Goal: Task Accomplishment & Management: Complete application form

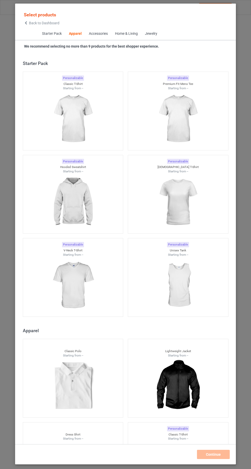
scroll to position [274, 0]
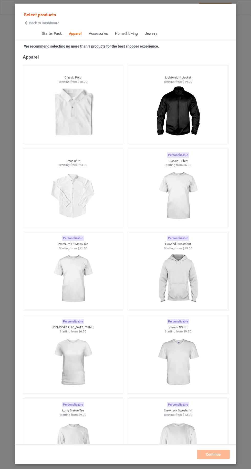
click at [188, 206] on img at bounding box center [178, 195] width 46 height 57
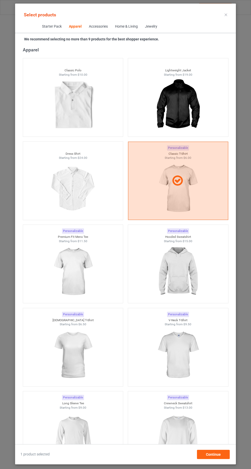
click at [178, 287] on img at bounding box center [178, 271] width 46 height 57
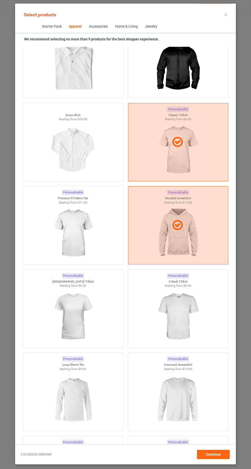
scroll to position [347, 0]
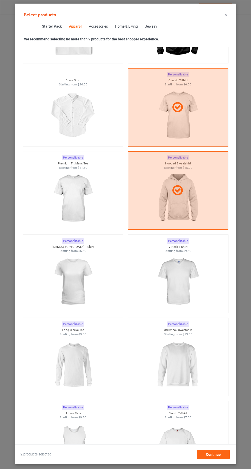
click at [189, 360] on img at bounding box center [178, 365] width 46 height 57
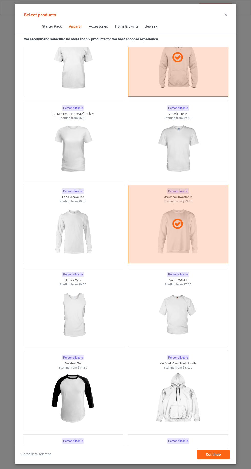
scroll to position [480, 0]
click at [84, 307] on img at bounding box center [73, 315] width 46 height 57
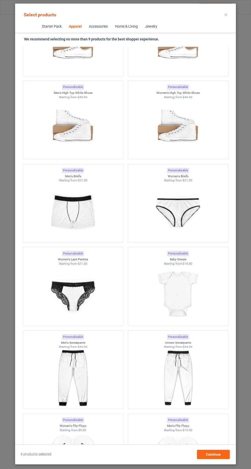
scroll to position [1147, 0]
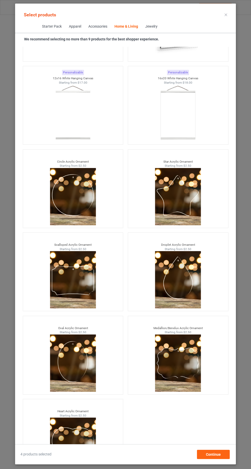
scroll to position [34, 0]
click at [219, 455] on span "Continue" at bounding box center [213, 455] width 15 height 4
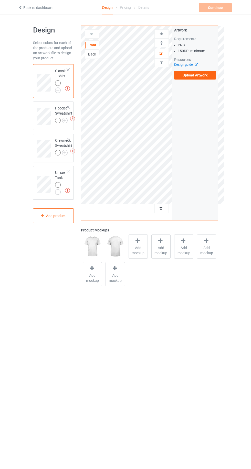
click at [0, 0] on img at bounding box center [0, 0] width 0 height 0
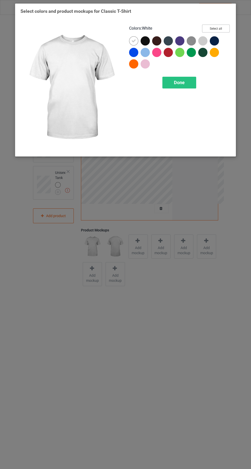
click at [227, 27] on button "Select all" at bounding box center [216, 29] width 28 height 8
click at [131, 40] on icon at bounding box center [133, 41] width 5 height 5
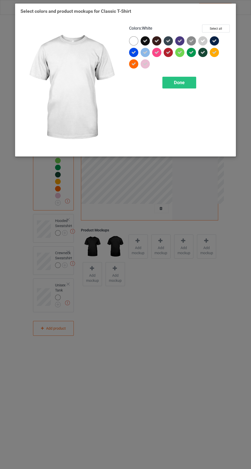
click at [203, 41] on icon at bounding box center [202, 41] width 5 height 5
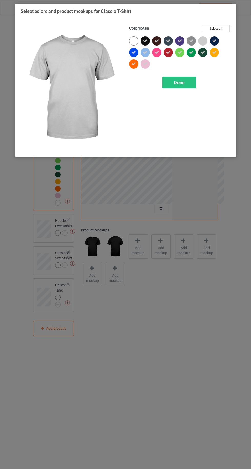
click at [183, 87] on div "Done" at bounding box center [179, 83] width 34 height 12
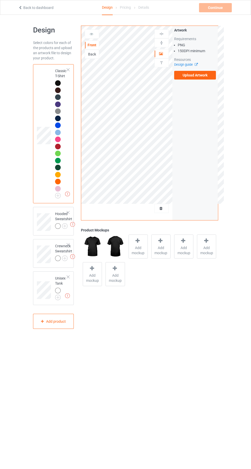
click at [0, 0] on img at bounding box center [0, 0] width 0 height 0
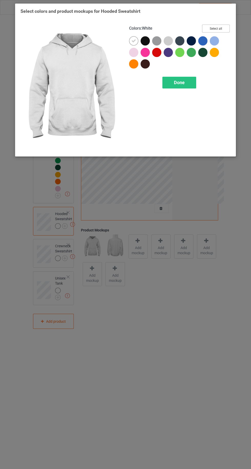
click at [222, 26] on button "Select all" at bounding box center [216, 29] width 28 height 8
click at [133, 40] on icon at bounding box center [133, 41] width 5 height 5
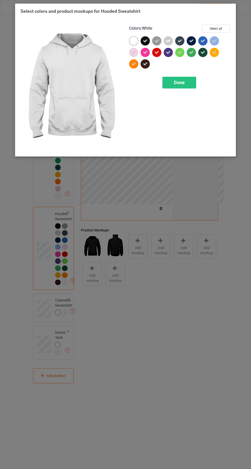
click at [168, 41] on icon at bounding box center [168, 41] width 5 height 5
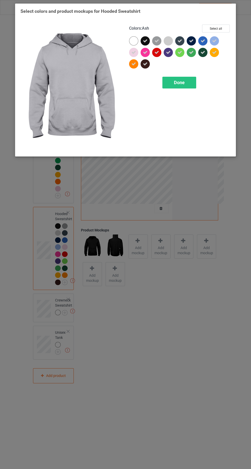
click at [185, 82] on div "Done" at bounding box center [179, 83] width 34 height 12
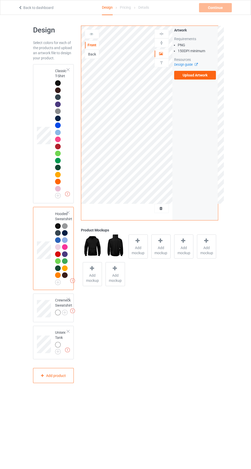
click at [0, 0] on img at bounding box center [0, 0] width 0 height 0
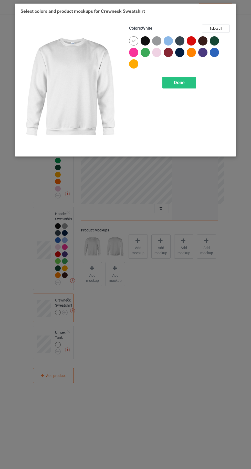
click at [226, 16] on div "Select colors and product mockups for Crewneck Sweatshirt Colors : White Select…" at bounding box center [125, 81] width 210 height 147
click at [132, 39] on icon at bounding box center [133, 41] width 5 height 5
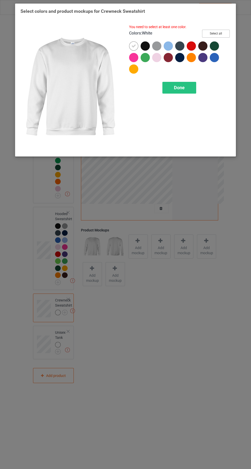
click at [227, 30] on button "Select all" at bounding box center [216, 34] width 28 height 8
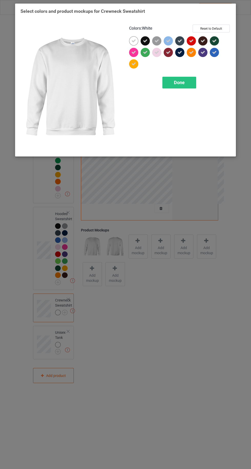
click at [133, 41] on icon at bounding box center [133, 41] width 5 height 5
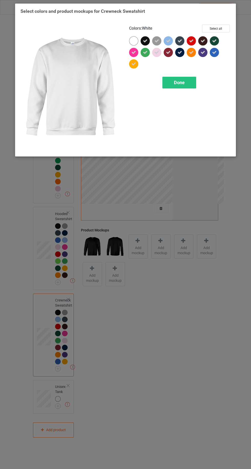
click at [188, 85] on div "Done" at bounding box center [179, 83] width 34 height 12
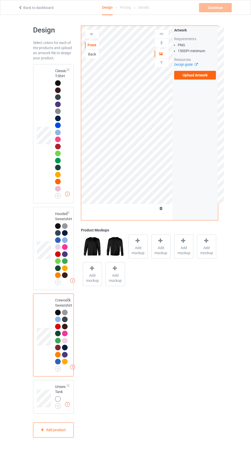
click at [0, 0] on img at bounding box center [0, 0] width 0 height 0
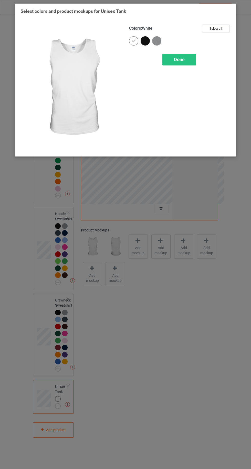
click at [136, 46] on div at bounding box center [135, 42] width 12 height 12
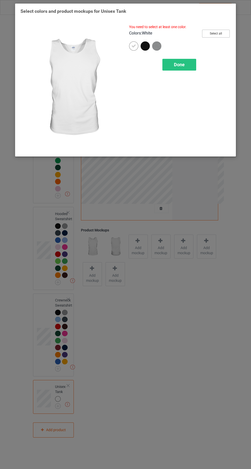
click at [224, 30] on button "Select all" at bounding box center [216, 34] width 28 height 8
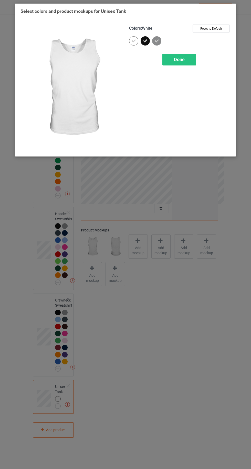
click at [133, 41] on icon at bounding box center [133, 41] width 5 height 5
click at [163, 41] on div at bounding box center [158, 42] width 12 height 12
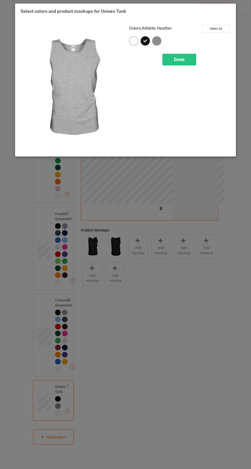
click at [193, 63] on div "Done" at bounding box center [179, 60] width 34 height 12
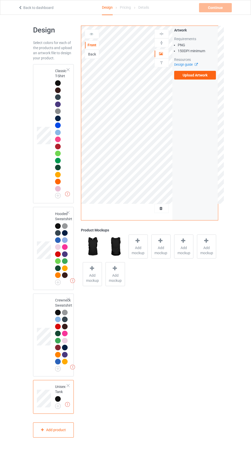
click at [36, 95] on div "Missing artworks Classic T-Shirt" at bounding box center [53, 133] width 41 height 139
click at [57, 399] on div at bounding box center [58, 399] width 6 height 6
click at [140, 249] on span "Add mockup" at bounding box center [138, 250] width 19 height 10
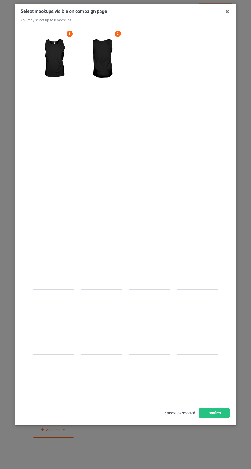
click at [162, 251] on div at bounding box center [149, 253] width 40 height 57
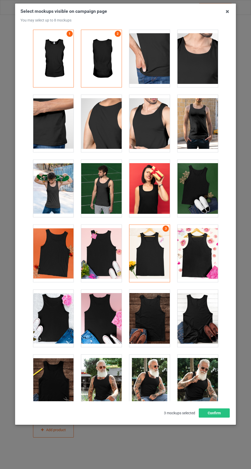
click at [214, 259] on div at bounding box center [197, 253] width 40 height 57
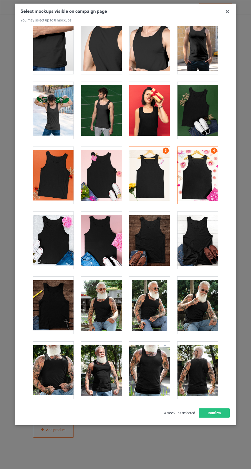
scroll to position [75, 0]
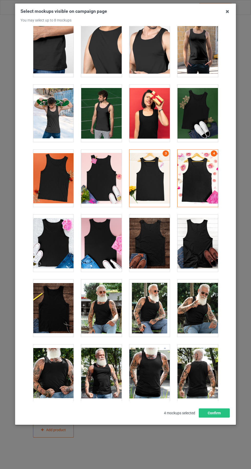
click at [54, 318] on div at bounding box center [53, 308] width 40 height 57
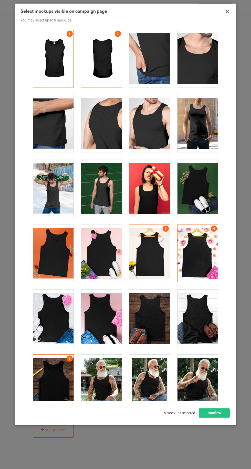
click at [202, 72] on div at bounding box center [197, 58] width 40 height 57
click at [220, 418] on button "Confirm" at bounding box center [214, 413] width 31 height 9
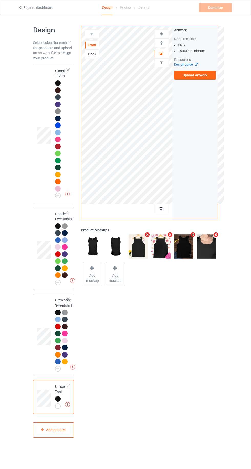
click at [37, 87] on td at bounding box center [44, 133] width 15 height 135
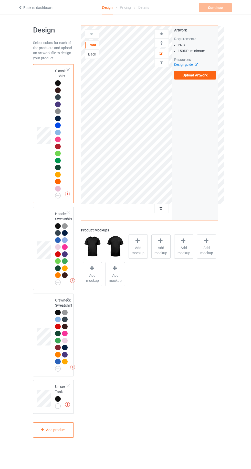
click at [158, 246] on span "Add mockup" at bounding box center [161, 250] width 19 height 10
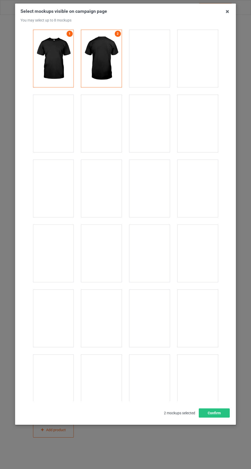
scroll to position [7056, 0]
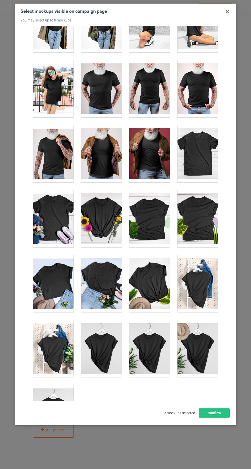
click at [60, 386] on div at bounding box center [53, 413] width 40 height 57
click at [158, 273] on div at bounding box center [149, 283] width 40 height 57
click at [207, 340] on div at bounding box center [197, 348] width 40 height 57
click at [223, 418] on button "Confirm" at bounding box center [214, 413] width 31 height 9
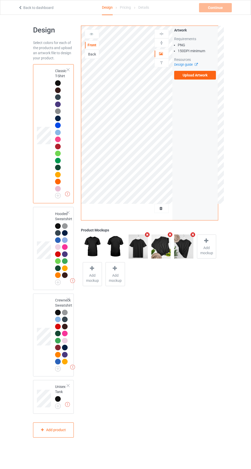
click at [206, 77] on label "Upload Artwork" at bounding box center [195, 75] width 42 height 9
click at [0, 0] on input "Upload Artwork" at bounding box center [0, 0] width 0 height 0
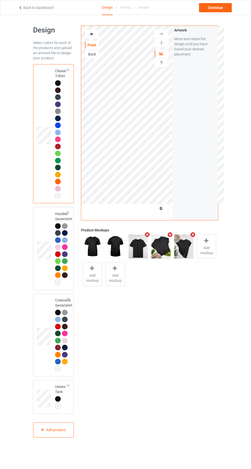
click at [94, 38] on div at bounding box center [92, 33] width 14 height 9
click at [90, 37] on div at bounding box center [92, 33] width 14 height 9
click at [88, 33] on div at bounding box center [92, 33] width 14 height 5
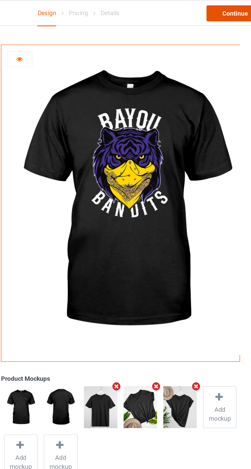
click at [212, 12] on div "Continue" at bounding box center [215, 7] width 33 height 9
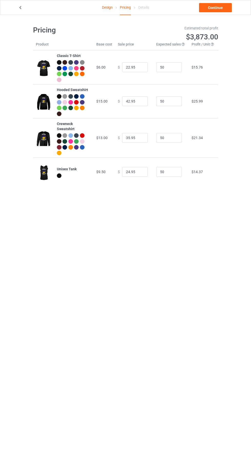
click at [106, 7] on link "Design" at bounding box center [107, 7] width 11 height 14
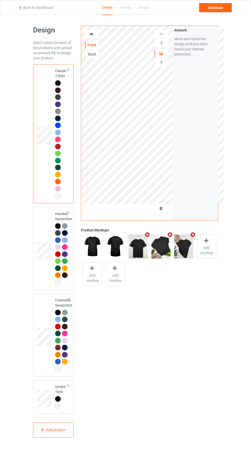
click at [87, 39] on div "Front Back" at bounding box center [92, 43] width 14 height 29
click at [85, 34] on div at bounding box center [92, 33] width 14 height 5
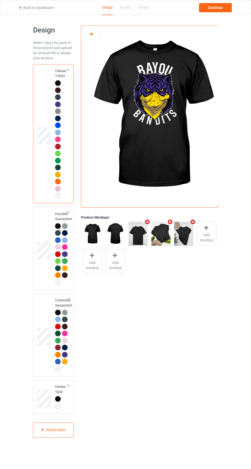
click at [91, 34] on icon at bounding box center [91, 33] width 4 height 4
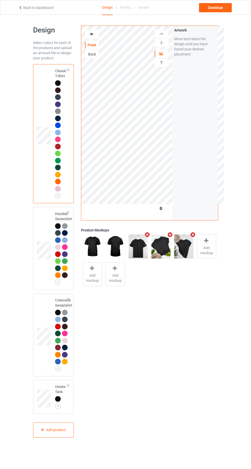
click at [91, 33] on icon at bounding box center [91, 33] width 4 height 4
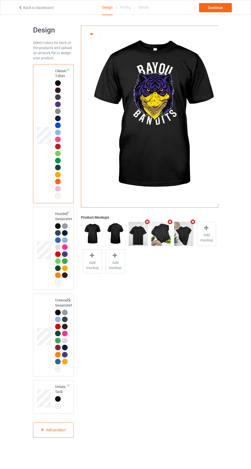
click at [210, 19] on div "Design Select colors for each of the products and upload an artwork file to des…" at bounding box center [125, 232] width 185 height 434
click at [210, 10] on div "Continue" at bounding box center [215, 7] width 33 height 9
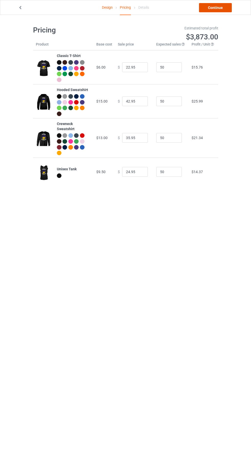
click at [216, 8] on link "Continue" at bounding box center [215, 7] width 33 height 9
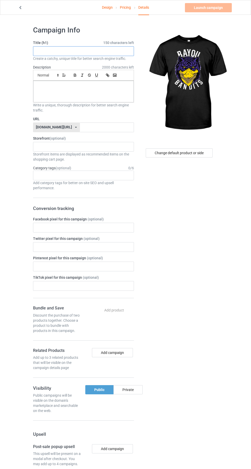
click at [42, 51] on input "text" at bounding box center [83, 51] width 101 height 10
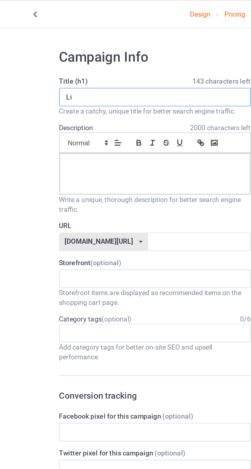
type input "L"
paste input "Those Bayou Bandits"
click at [49, 52] on input "Those Bayou Bandits" at bounding box center [83, 51] width 101 height 10
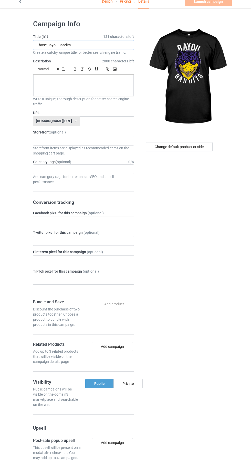
type input "Those Bayou Bandits"
click at [44, 88] on p at bounding box center [83, 86] width 92 height 5
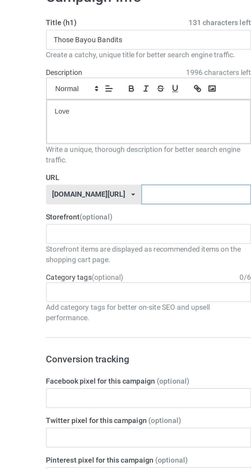
click at [108, 128] on input "text" at bounding box center [107, 128] width 54 height 10
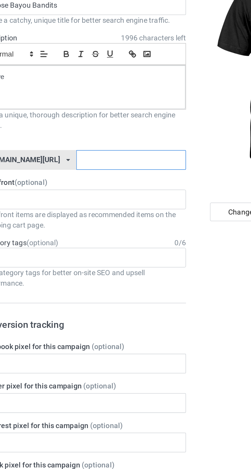
paste input "Those Bayou Bandits"
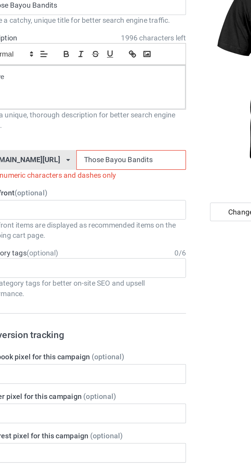
click at [106, 128] on input "Those Bayou Bandits" at bounding box center [107, 128] width 54 height 10
click at [92, 128] on input "Those BayouBandits" at bounding box center [107, 128] width 54 height 10
type input "BayouBandits"
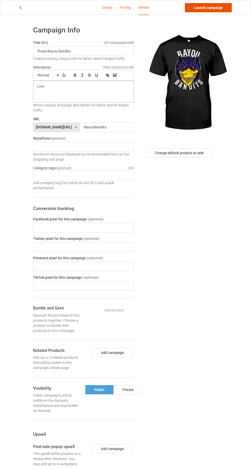
click at [214, 8] on link "Launch campaign" at bounding box center [208, 7] width 47 height 9
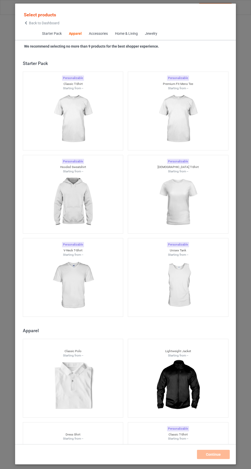
scroll to position [274, 0]
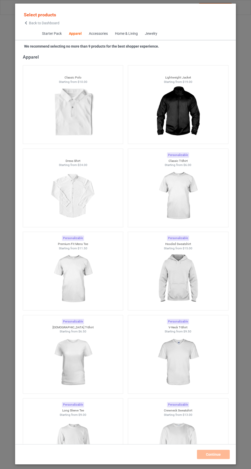
click at [26, 24] on icon at bounding box center [26, 23] width 4 height 4
